Goal: Check status: Check status

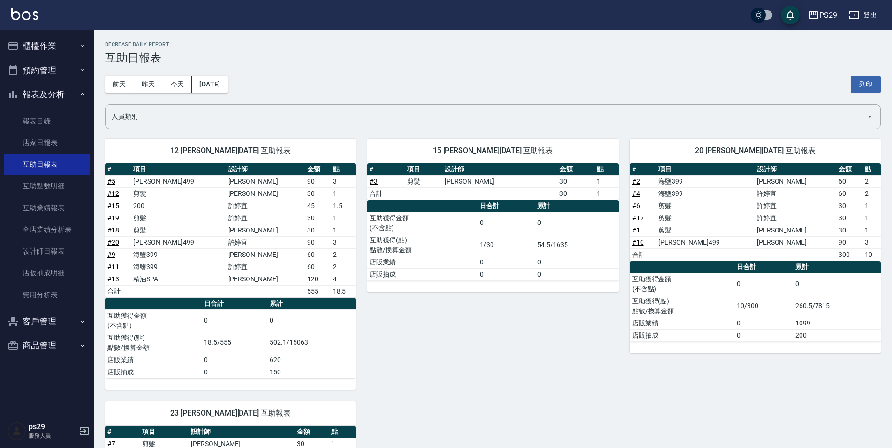
click at [61, 65] on button "預約管理" at bounding box center [47, 70] width 86 height 24
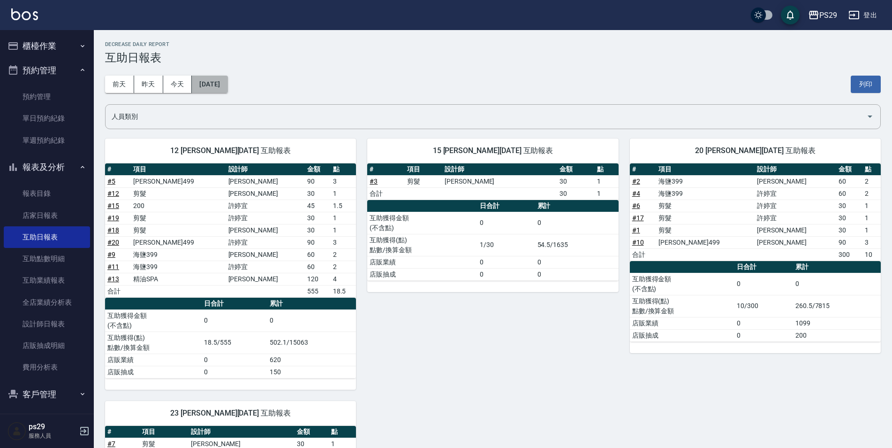
click at [202, 87] on button "[DATE]" at bounding box center [210, 84] width 36 height 17
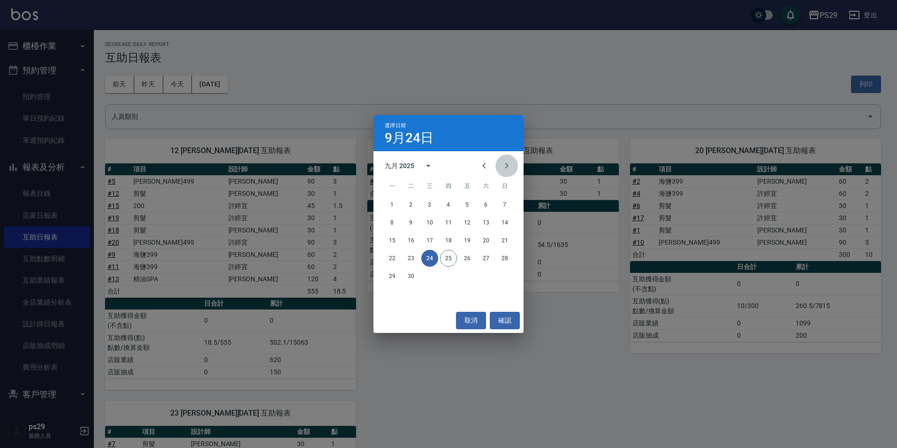
click at [499, 167] on button "Next month" at bounding box center [506, 165] width 23 height 23
click at [486, 162] on icon "Previous month" at bounding box center [484, 165] width 11 height 11
click at [434, 241] on button "13" at bounding box center [429, 240] width 17 height 17
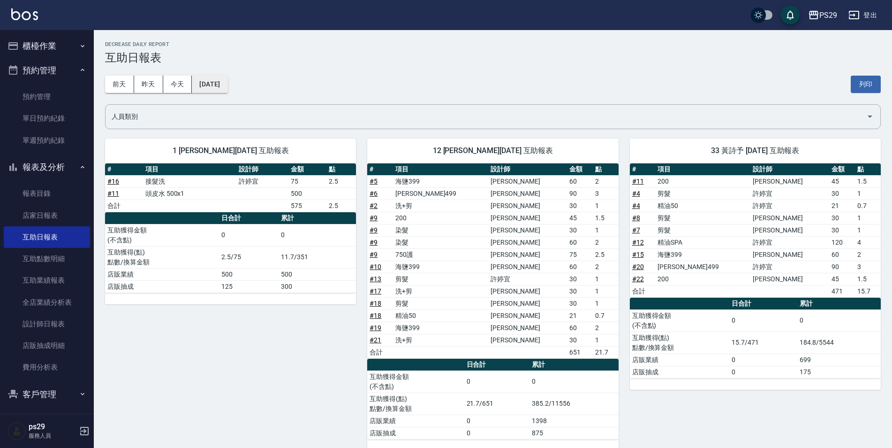
click at [228, 85] on button "[DATE]" at bounding box center [210, 84] width 36 height 17
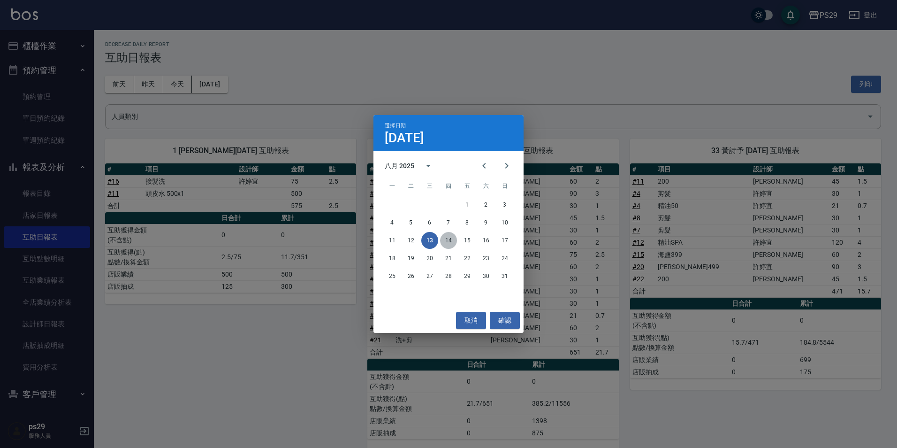
click at [455, 240] on button "14" at bounding box center [448, 240] width 17 height 17
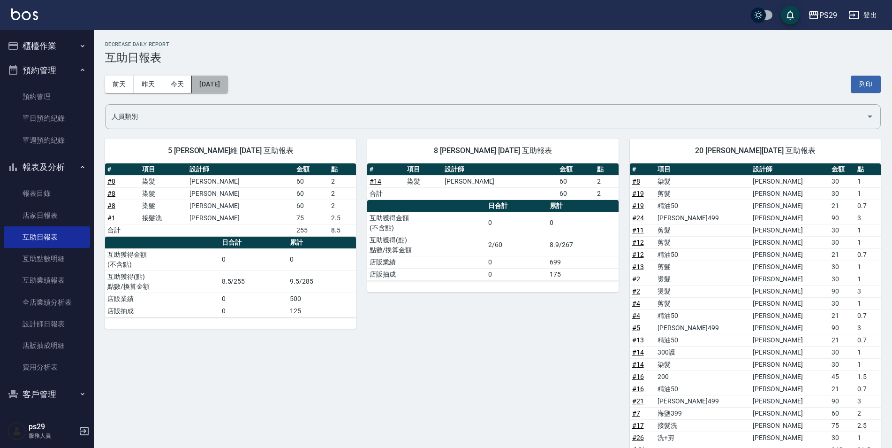
click at [218, 78] on button "[DATE]" at bounding box center [210, 84] width 36 height 17
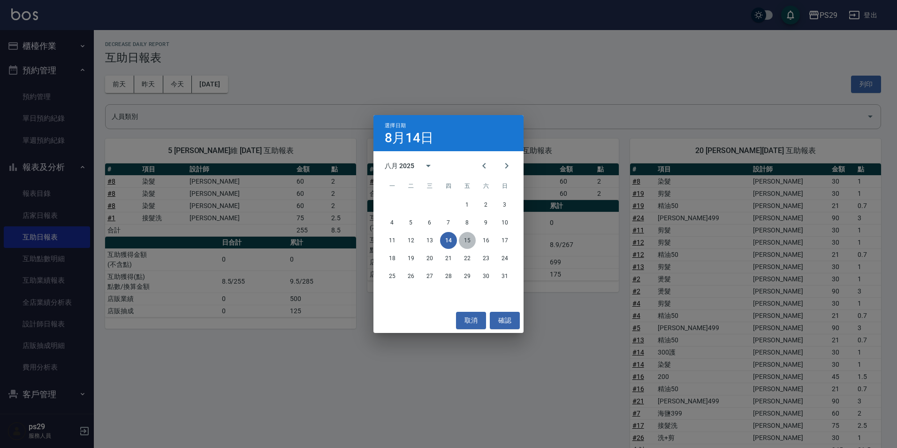
click at [464, 247] on button "15" at bounding box center [467, 240] width 17 height 17
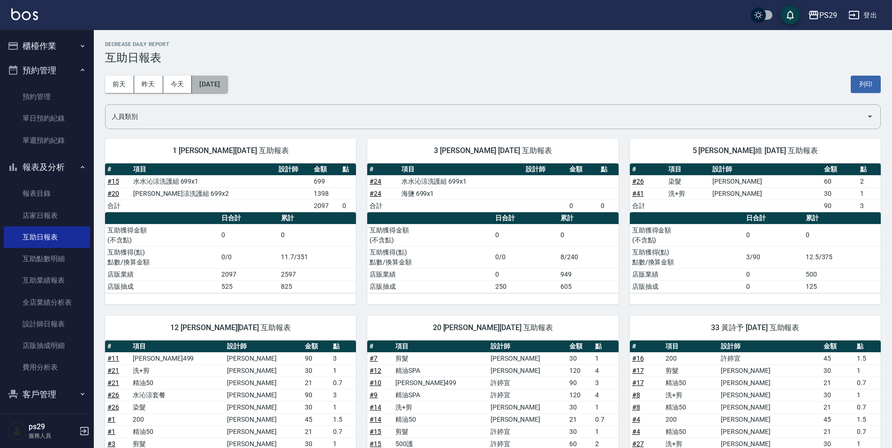
click at [228, 91] on button "[DATE]" at bounding box center [210, 84] width 36 height 17
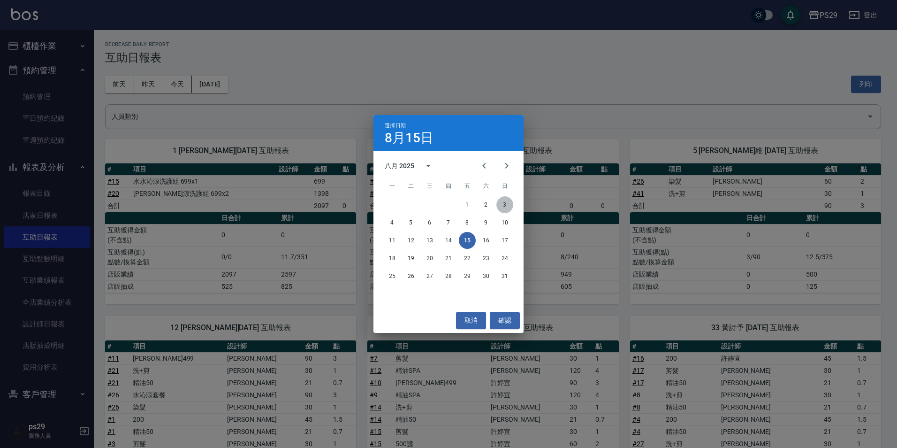
click at [498, 206] on button "3" at bounding box center [504, 204] width 17 height 17
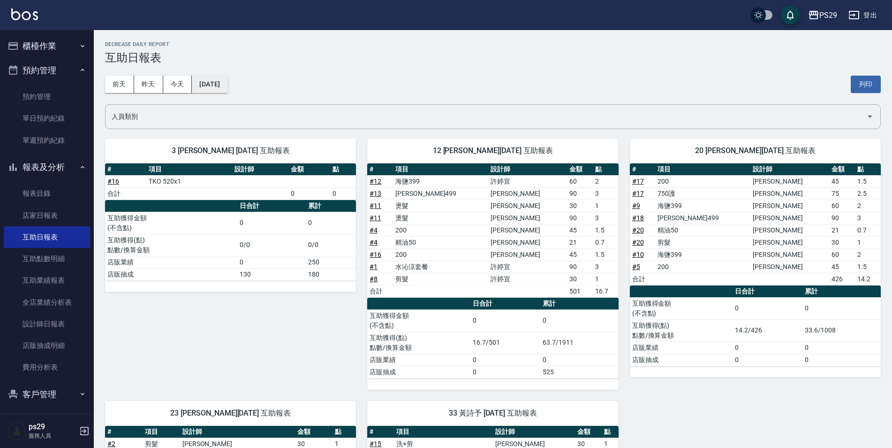
click at [228, 81] on button "[DATE]" at bounding box center [210, 84] width 36 height 17
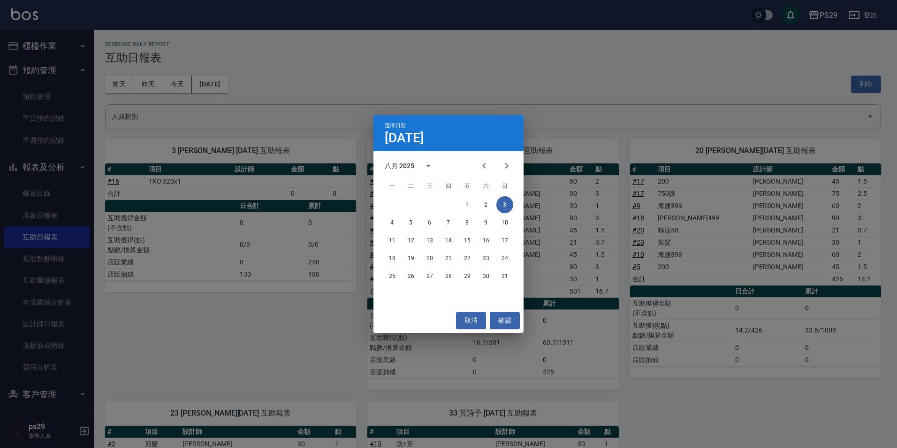
click at [198, 99] on div "選擇日期 [DATE] 八月 2025 一 二 三 四 五 六 日 1 2 3 4 5 6 7 8 9 10 11 12 13 14 15 16 17 18 …" at bounding box center [448, 224] width 897 height 448
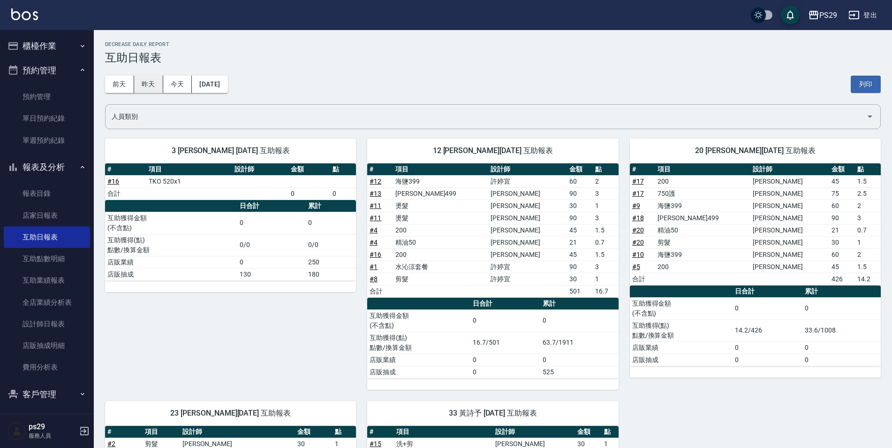
click at [146, 86] on button "昨天" at bounding box center [148, 84] width 29 height 17
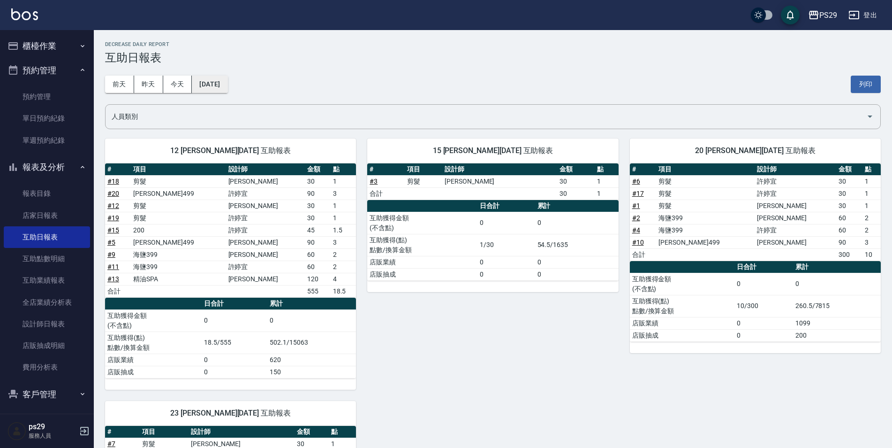
click at [227, 79] on button "[DATE]" at bounding box center [210, 84] width 36 height 17
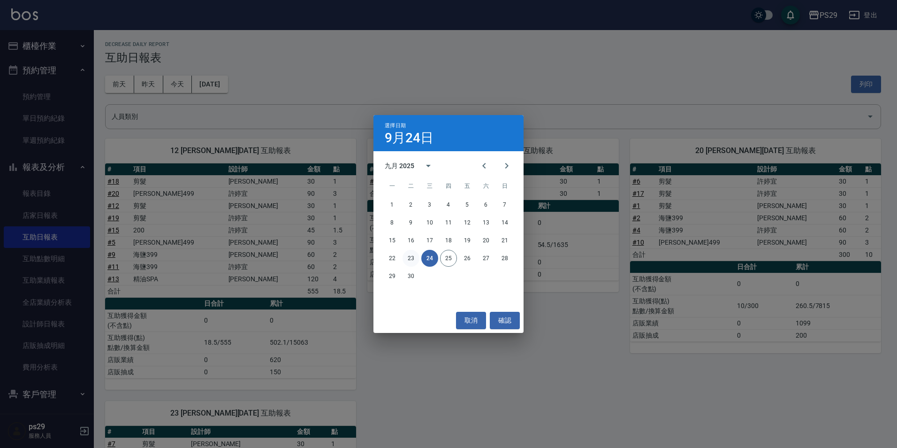
click at [405, 258] on button "23" at bounding box center [411, 258] width 17 height 17
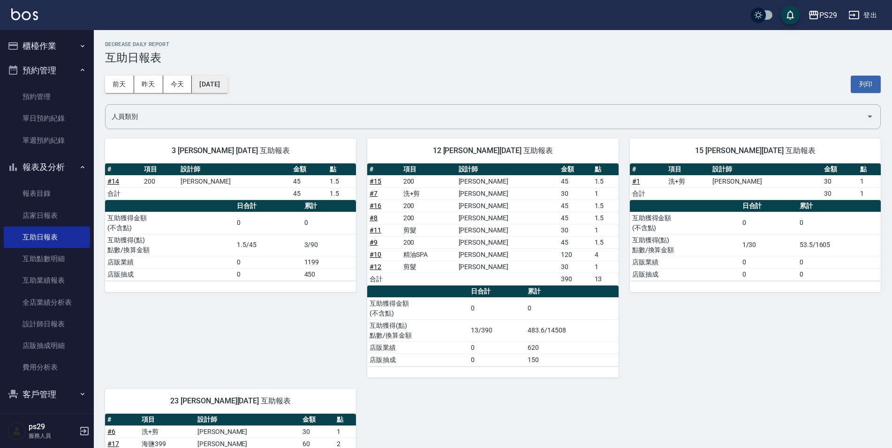
click at [221, 86] on button "[DATE]" at bounding box center [210, 84] width 36 height 17
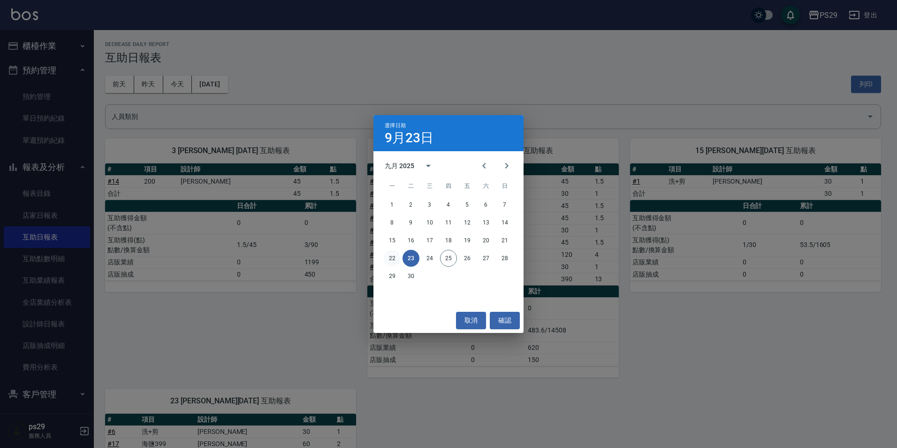
click at [398, 257] on button "22" at bounding box center [392, 258] width 17 height 17
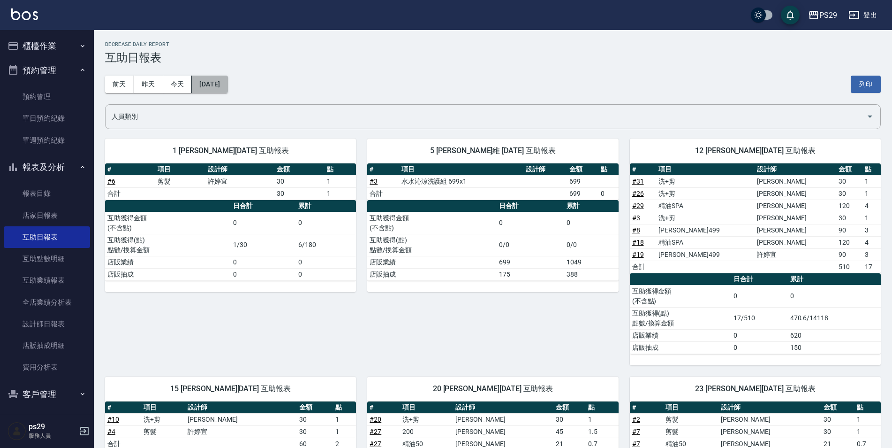
click at [202, 85] on button "[DATE]" at bounding box center [210, 84] width 36 height 17
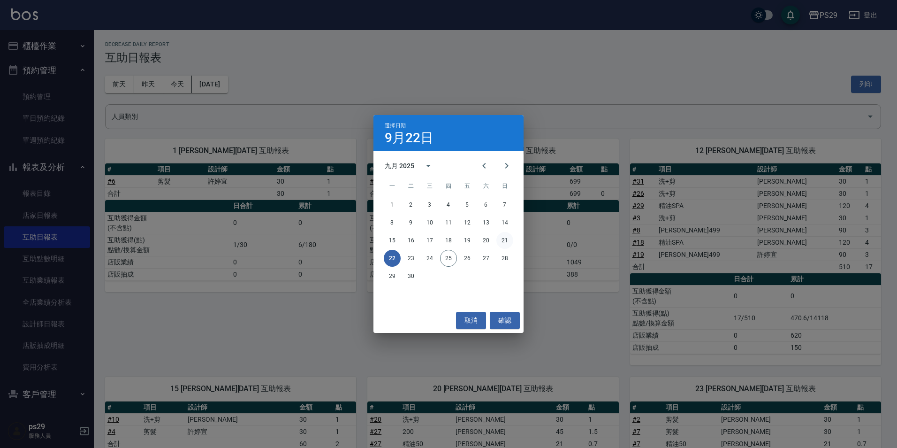
click at [504, 236] on button "21" at bounding box center [504, 240] width 17 height 17
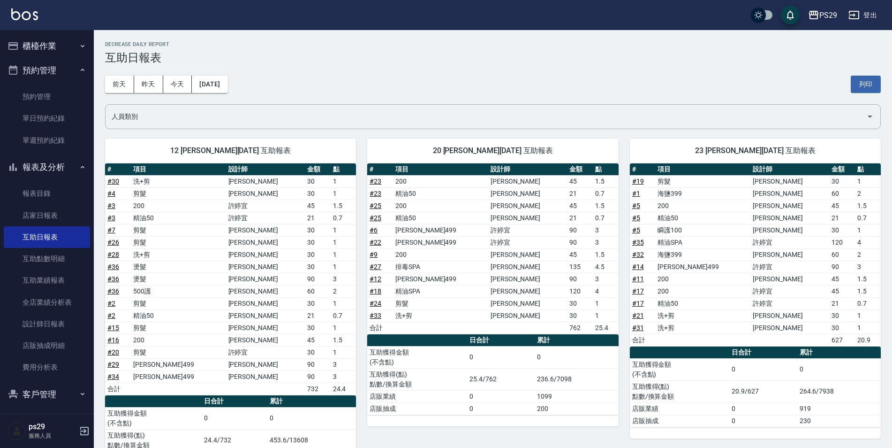
click at [162, 74] on div "[DATE] [DATE] [DATE] [DATE] 列印" at bounding box center [493, 84] width 776 height 40
drag, startPoint x: 151, startPoint y: 84, endPoint x: 159, endPoint y: 70, distance: 15.8
click at [157, 74] on div "[DATE] [DATE] [DATE] [DATE] 列印" at bounding box center [493, 84] width 776 height 40
click at [145, 88] on button "昨天" at bounding box center [148, 84] width 29 height 17
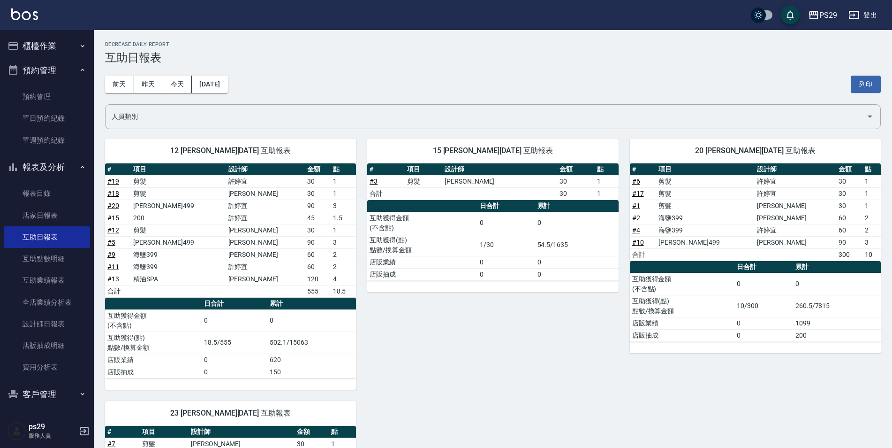
drag, startPoint x: 251, startPoint y: 21, endPoint x: 302, endPoint y: 17, distance: 50.8
drag, startPoint x: 302, startPoint y: 17, endPoint x: 485, endPoint y: 375, distance: 402.5
click at [485, 375] on div "15 [PERSON_NAME][DATE] 互助報表 # 項目 設計師 金額 點 # 3 剪髮 [PERSON_NAME] 30 1 合計 30 1 日合計…" at bounding box center [487, 258] width 262 height 262
click at [149, 84] on button "昨天" at bounding box center [148, 84] width 29 height 17
